Goal: Task Accomplishment & Management: Complete application form

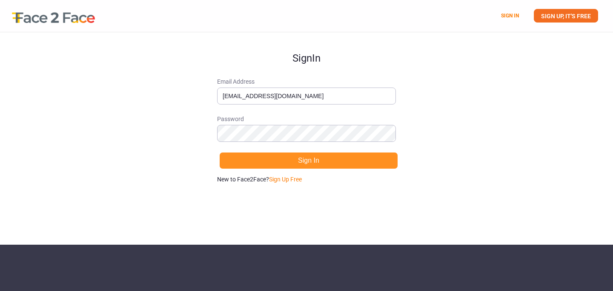
click at [285, 164] on button "Sign In" at bounding box center [308, 160] width 179 height 17
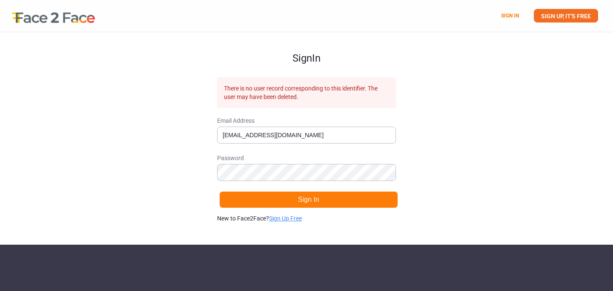
click at [286, 217] on link "Sign Up Free" at bounding box center [285, 218] width 33 height 7
click at [309, 138] on input "[EMAIL_ADDRESS][DOMAIN_NAME]" at bounding box center [306, 135] width 179 height 17
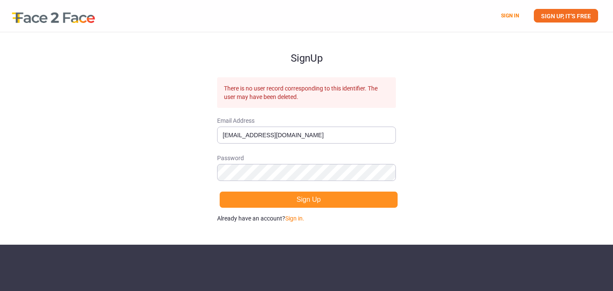
click at [358, 192] on button "Sign Up" at bounding box center [308, 199] width 179 height 17
click at [341, 204] on button "Sign Up" at bounding box center [308, 199] width 179 height 17
